Goal: Information Seeking & Learning: Learn about a topic

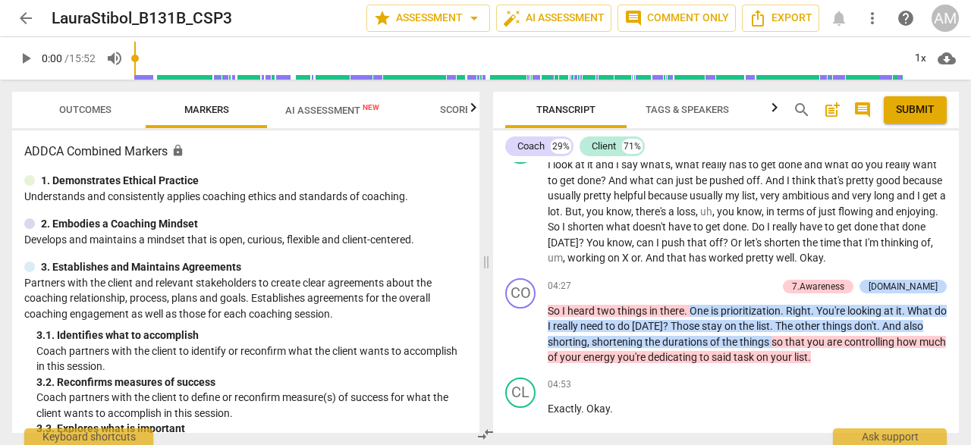
scroll to position [1905, 0]
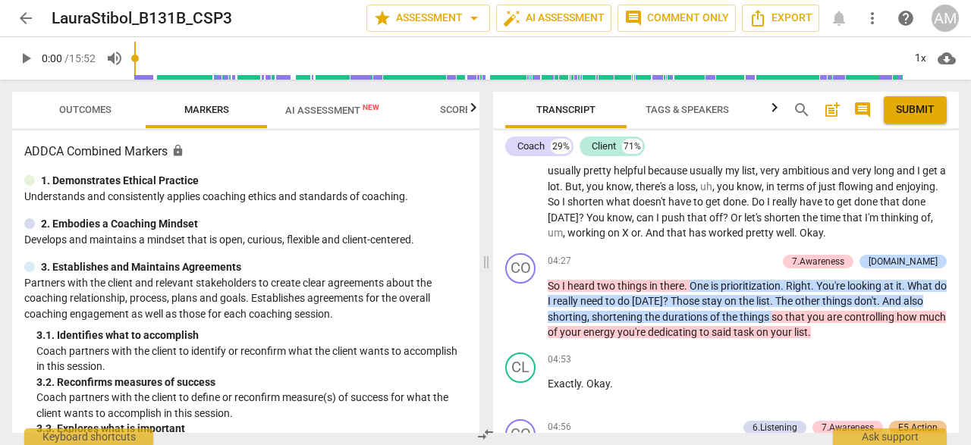
click at [92, 104] on span "Outcomes" at bounding box center [85, 109] width 52 height 11
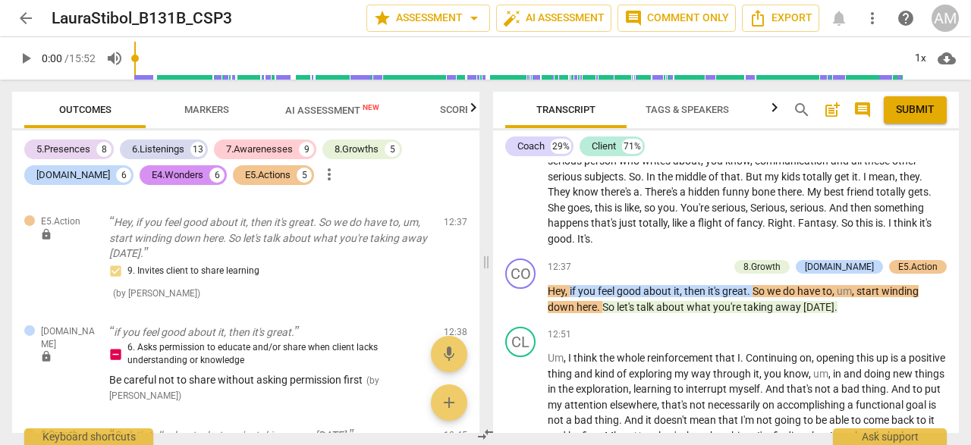
scroll to position [5311, 0]
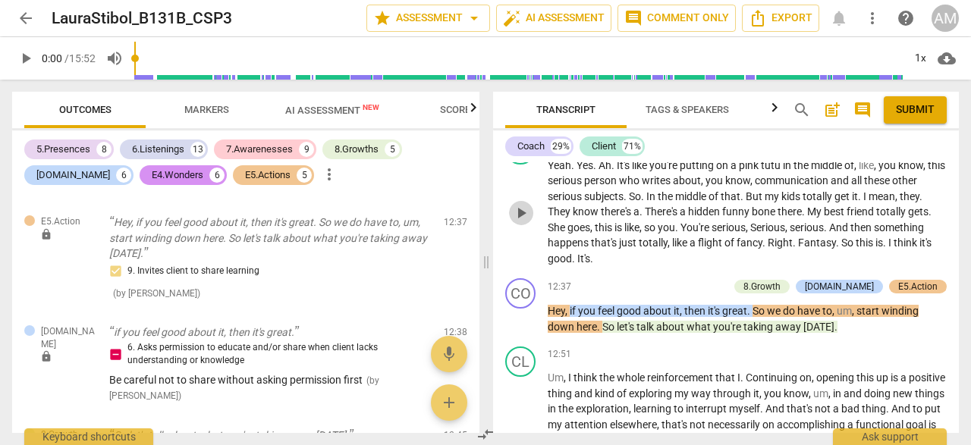
click at [526, 222] on span "play_arrow" at bounding box center [521, 213] width 18 height 18
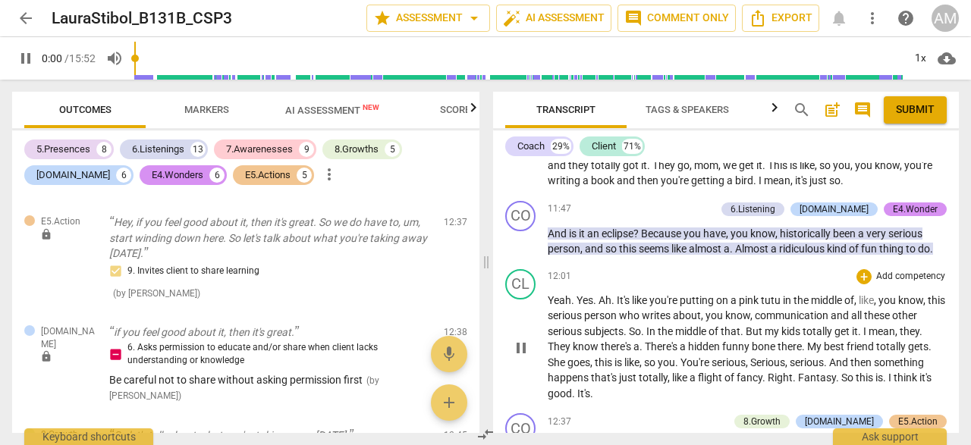
scroll to position [5163, 0]
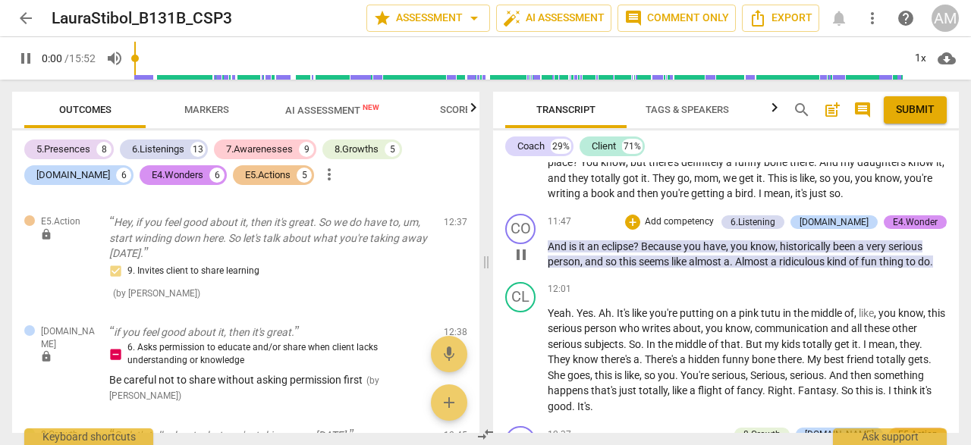
click at [518, 264] on span "pause" at bounding box center [521, 255] width 18 height 18
click at [518, 264] on span "play_arrow" at bounding box center [521, 255] width 18 height 18
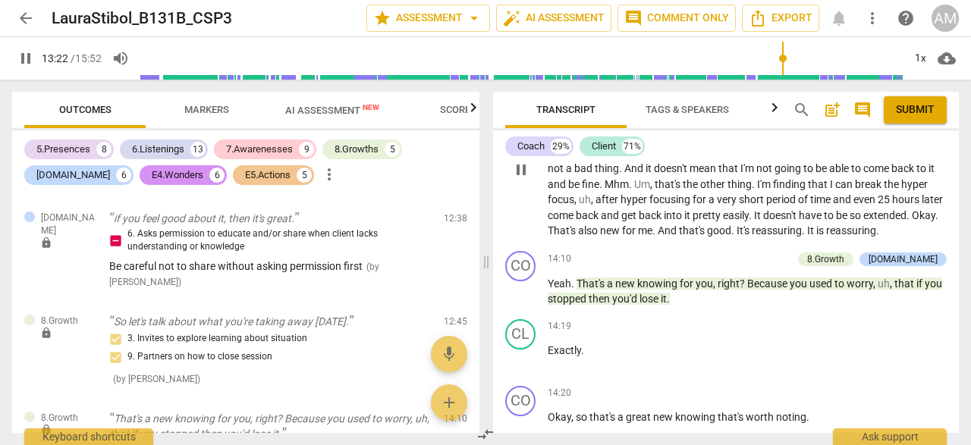
scroll to position [5598, 0]
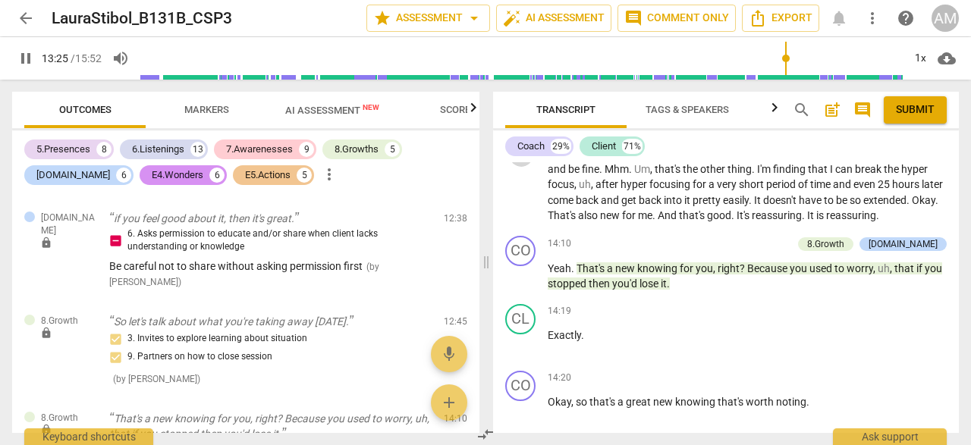
click at [520, 164] on span "pause" at bounding box center [521, 155] width 18 height 18
type input "806"
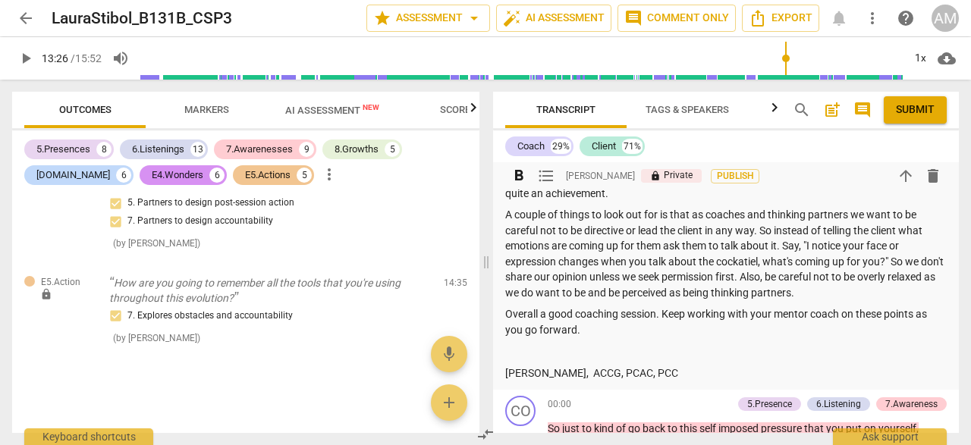
scroll to position [263, 0]
click at [906, 262] on p "A couple of things to look out for is that as coaches and thinking partners we …" at bounding box center [725, 252] width 441 height 93
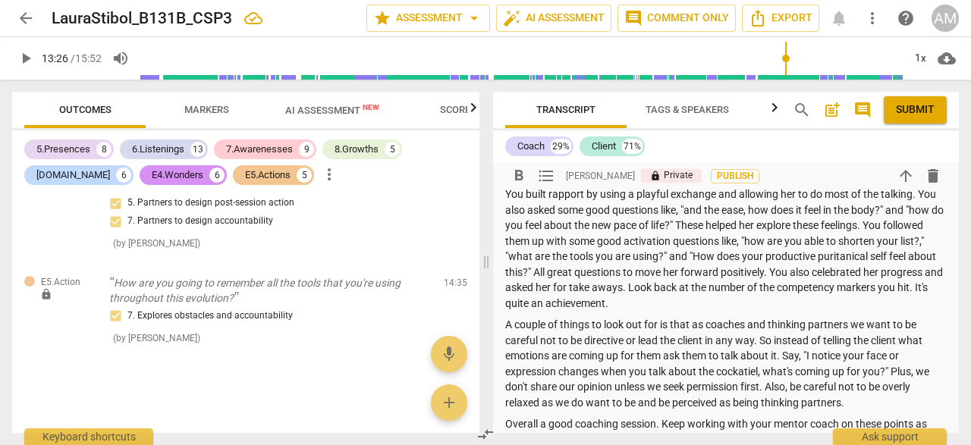
scroll to position [140, 0]
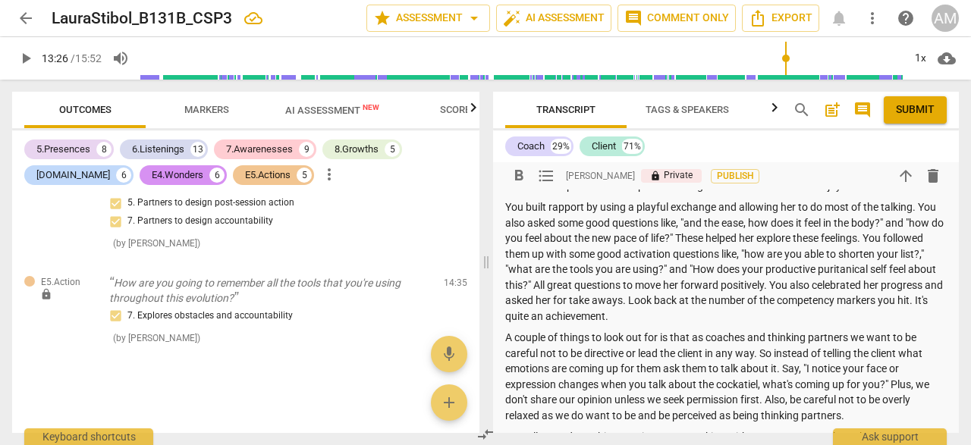
click at [922, 112] on span "Submit" at bounding box center [915, 109] width 39 height 15
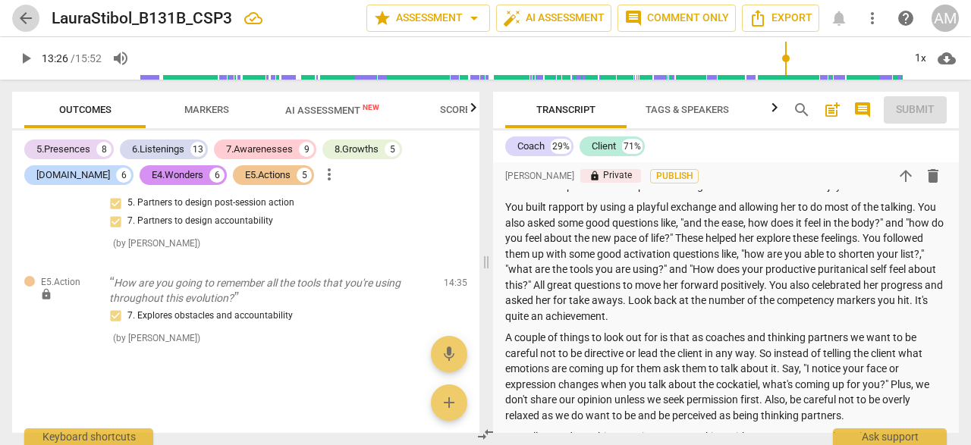
click at [33, 20] on span "arrow_back" at bounding box center [26, 18] width 18 height 18
